Goal: Task Accomplishment & Management: Use online tool/utility

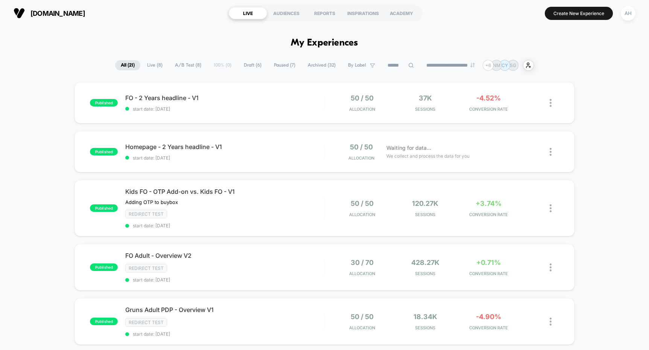
drag, startPoint x: 0, startPoint y: 0, endPoint x: 588, endPoint y: 139, distance: 604.1
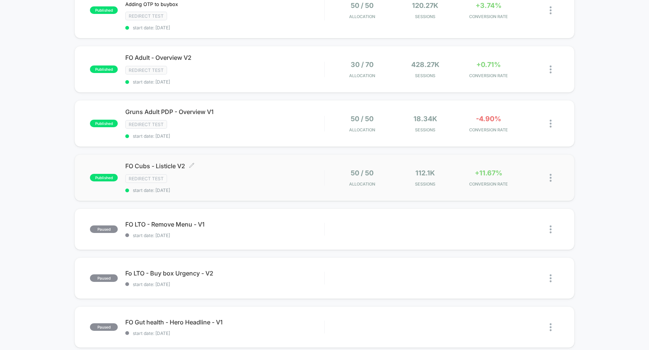
click at [292, 180] on div "Redirect Test" at bounding box center [224, 178] width 199 height 9
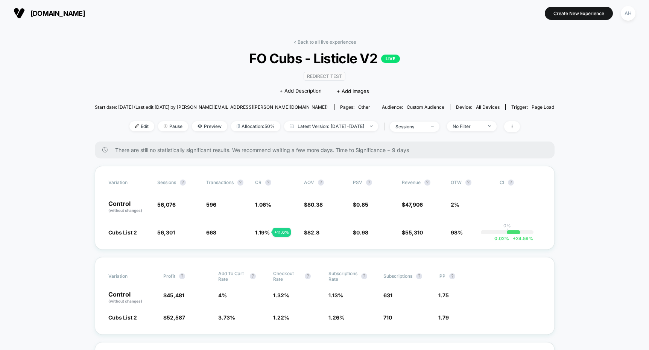
click at [195, 126] on span "Preview" at bounding box center [209, 126] width 35 height 10
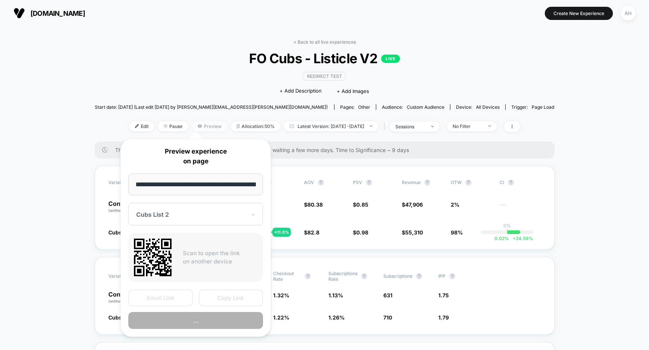
scroll to position [0, 27]
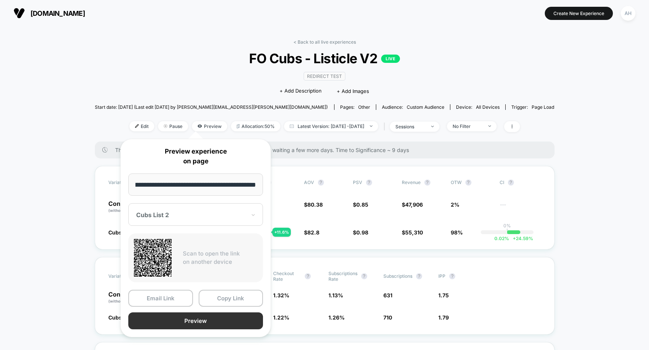
click at [175, 322] on button "Preview" at bounding box center [195, 320] width 135 height 17
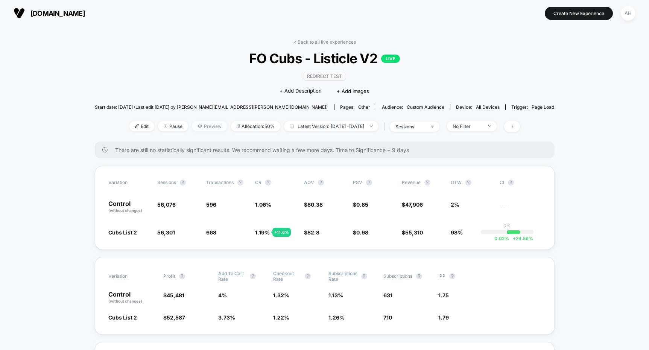
click at [193, 123] on span "Preview" at bounding box center [209, 126] width 35 height 10
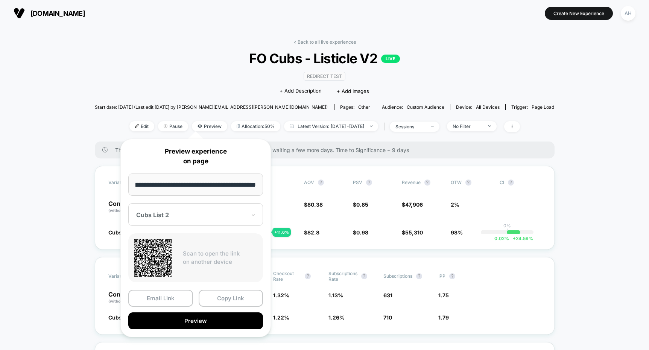
click at [193, 222] on div "Cubs List 2" at bounding box center [195, 214] width 135 height 23
click at [169, 250] on div "CONTROL" at bounding box center [195, 255] width 127 height 14
click at [169, 216] on div at bounding box center [191, 215] width 110 height 8
click at [167, 241] on div "Cubs List 2" at bounding box center [195, 241] width 127 height 14
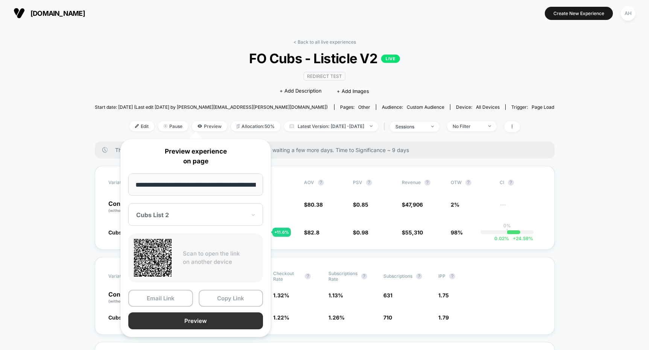
click at [174, 322] on button "Preview" at bounding box center [195, 320] width 135 height 17
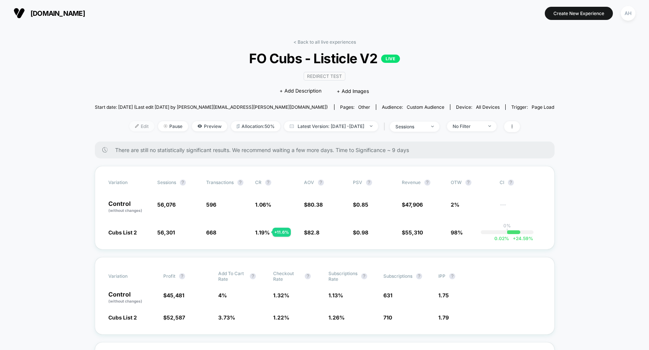
click at [132, 126] on span "Edit" at bounding box center [141, 126] width 25 height 10
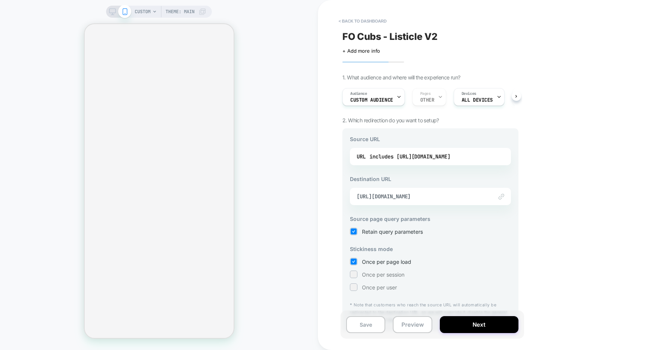
click at [500, 196] on img at bounding box center [502, 197] width 6 height 6
click at [469, 196] on span "[URL][DOMAIN_NAME]" at bounding box center [421, 196] width 129 height 7
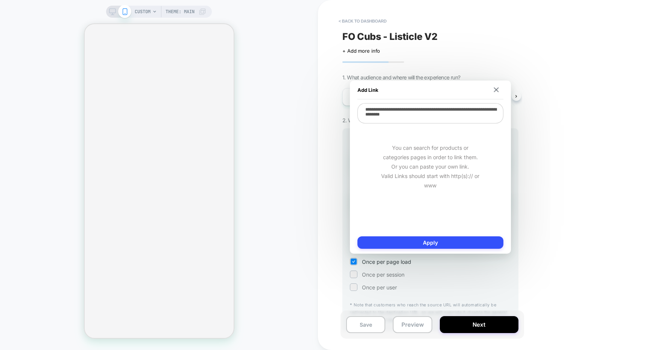
click at [469, 123] on div "**********" at bounding box center [431, 167] width 146 height 128
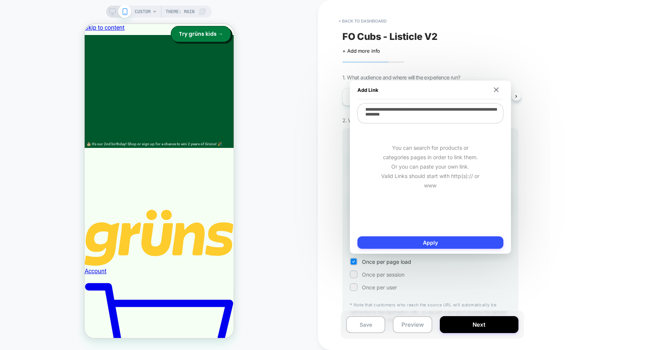
click at [461, 116] on textarea "**********" at bounding box center [431, 113] width 146 height 20
click at [496, 87] on img at bounding box center [496, 89] width 5 height 5
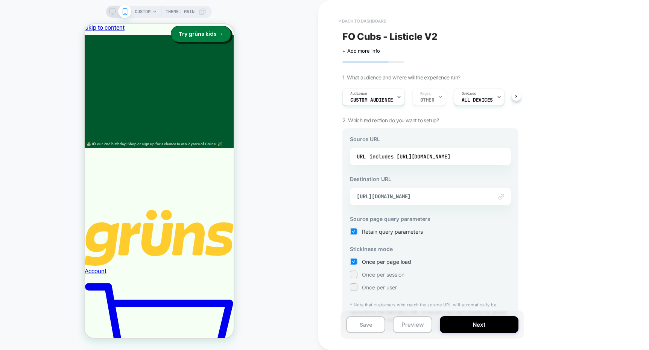
click at [353, 23] on button "< back to dashboard" at bounding box center [362, 21] width 55 height 12
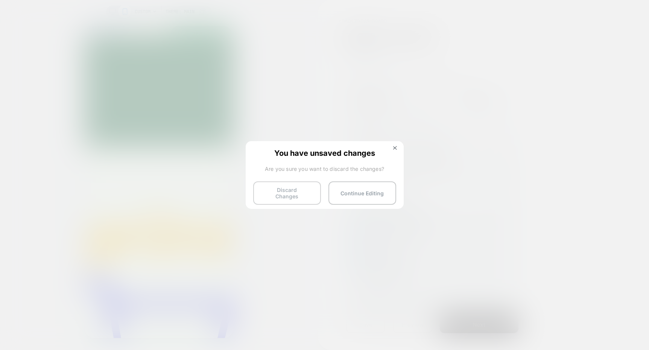
click at [291, 193] on button "Discard Changes" at bounding box center [287, 192] width 68 height 23
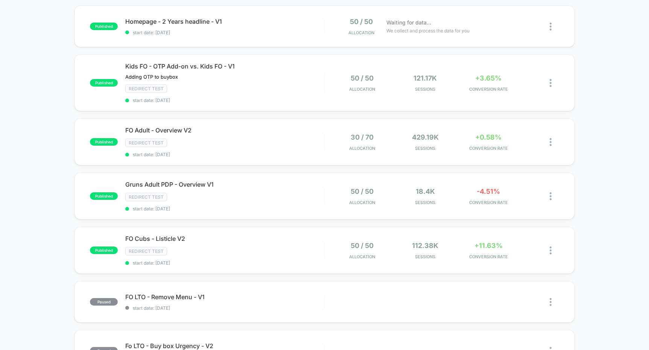
scroll to position [116, 0]
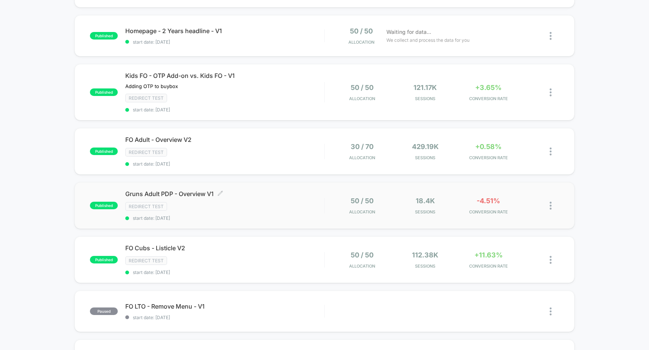
click at [297, 207] on div "Redirect Test" at bounding box center [224, 206] width 199 height 9
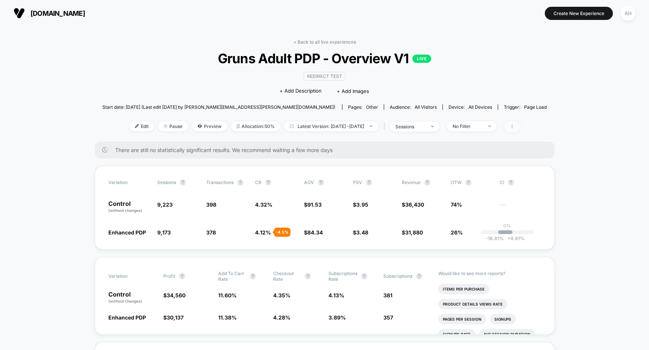
click at [520, 125] on span at bounding box center [512, 126] width 16 height 11
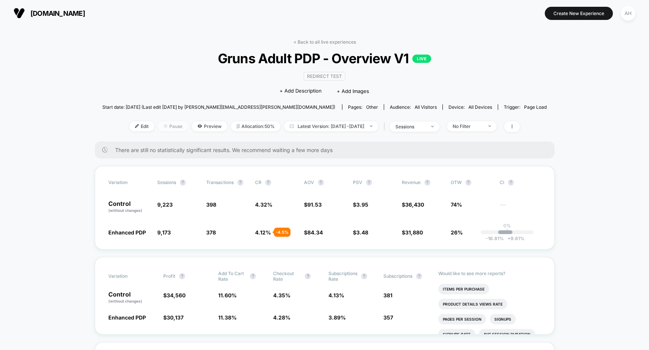
click at [160, 128] on span "Pause" at bounding box center [173, 126] width 30 height 10
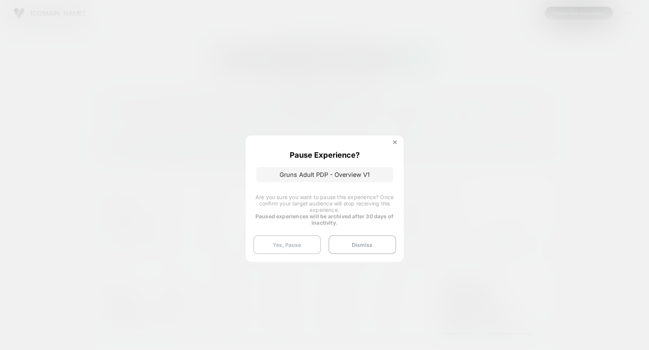
click at [299, 245] on button "Yes, Pause" at bounding box center [287, 244] width 68 height 19
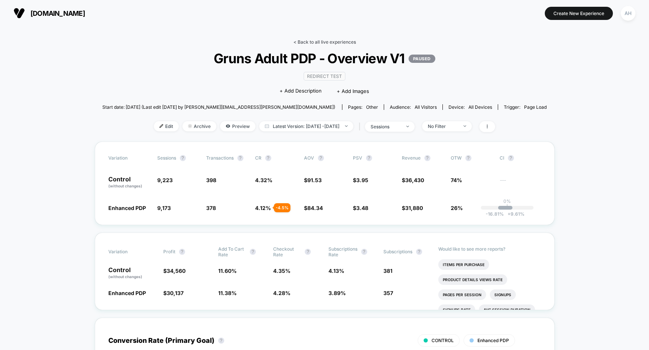
click at [310, 39] on link "< Back to all live experiences" at bounding box center [325, 42] width 62 height 6
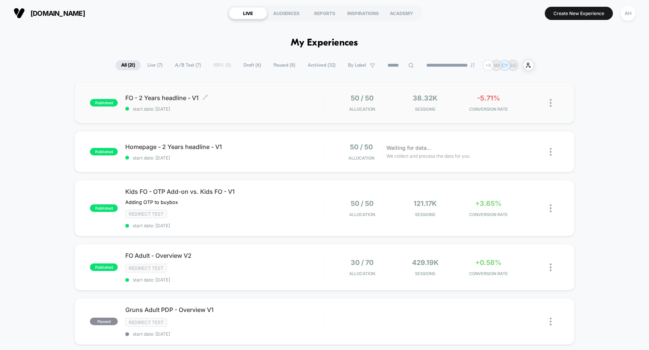
click at [285, 106] on span "start date: [DATE]" at bounding box center [224, 109] width 199 height 6
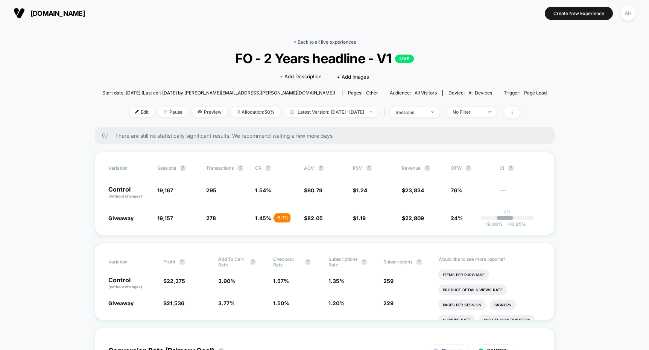
click at [320, 41] on link "< Back to all live experiences" at bounding box center [325, 42] width 62 height 6
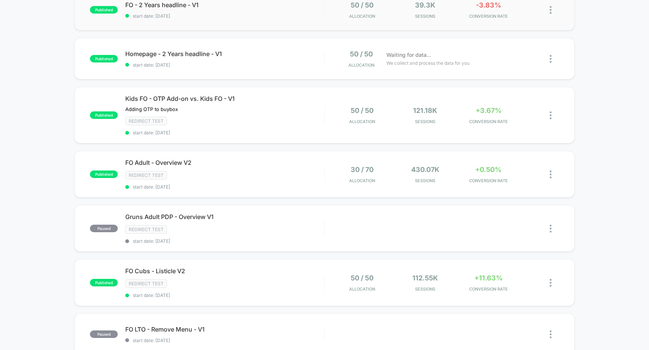
scroll to position [132, 0]
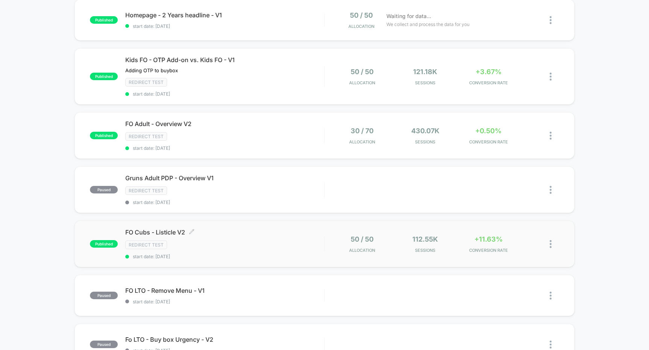
click at [293, 245] on div "Redirect Test" at bounding box center [224, 244] width 199 height 9
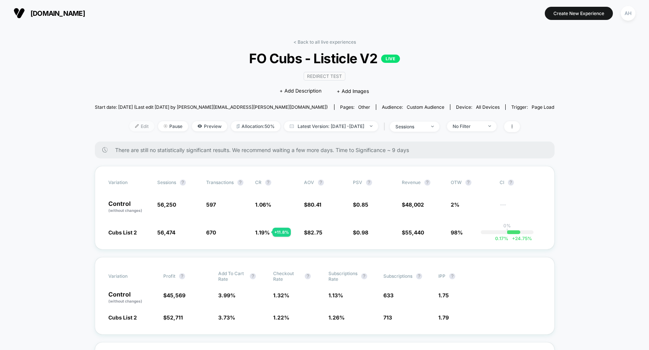
click at [135, 124] on img at bounding box center [137, 126] width 4 height 4
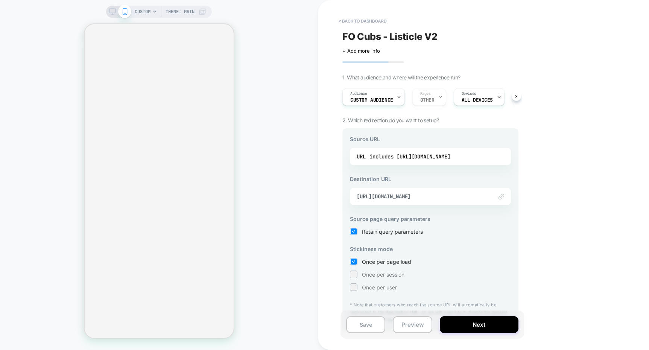
click at [428, 96] on div "Audience Custom Audience Pages OTHER Devices ALL DEVICES Trigger Page Load" at bounding box center [427, 96] width 176 height 25
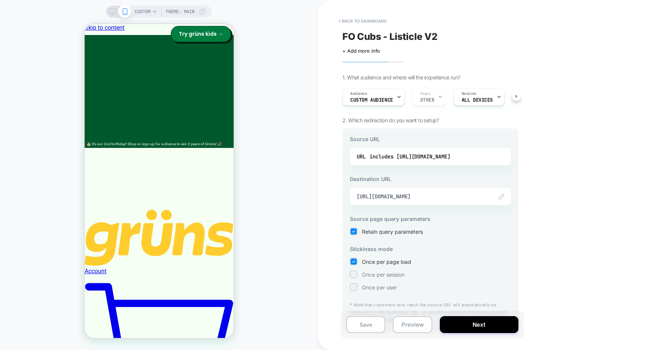
click at [433, 96] on div "Audience Custom Audience Pages OTHER Devices ALL DEVICES Trigger Page Load" at bounding box center [427, 96] width 176 height 25
click at [437, 97] on div "Audience Custom Audience Pages OTHER Devices ALL DEVICES Trigger Page Load" at bounding box center [427, 96] width 176 height 25
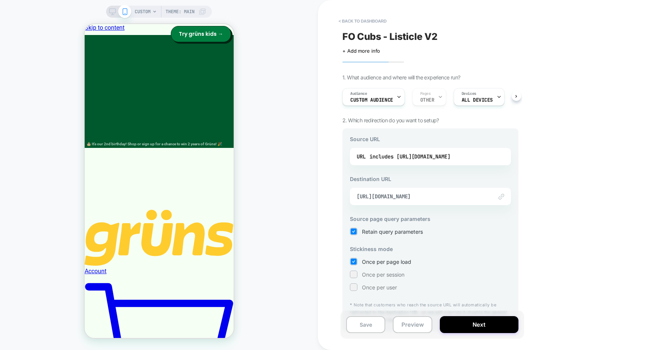
click at [431, 97] on div "Audience Custom Audience Pages OTHER Devices ALL DEVICES Trigger Page Load" at bounding box center [427, 96] width 176 height 25
click at [431, 98] on div "Audience Custom Audience Pages OTHER Devices ALL DEVICES Trigger Page Load" at bounding box center [427, 96] width 176 height 25
click at [379, 97] on span "Custom Audience" at bounding box center [369, 99] width 43 height 5
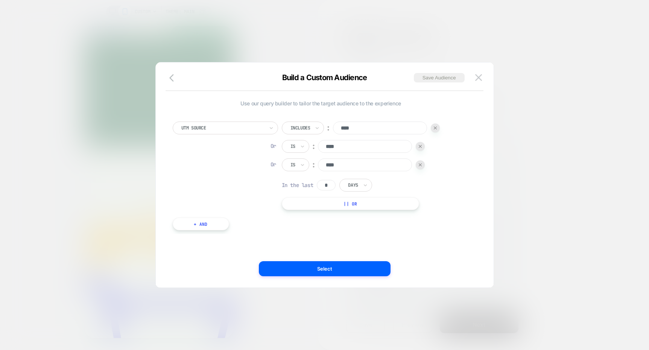
click at [572, 75] on div at bounding box center [324, 175] width 649 height 350
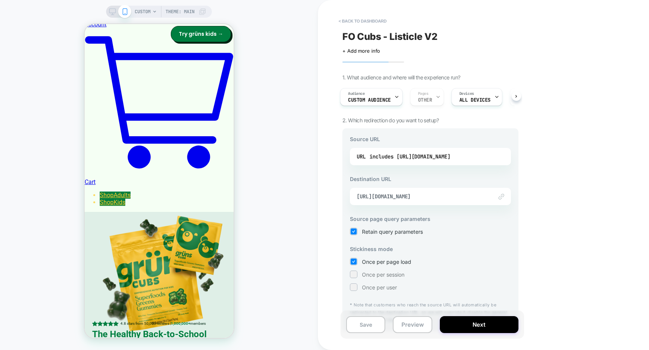
scroll to position [0, 0]
